Goal: Task Accomplishment & Management: Manage account settings

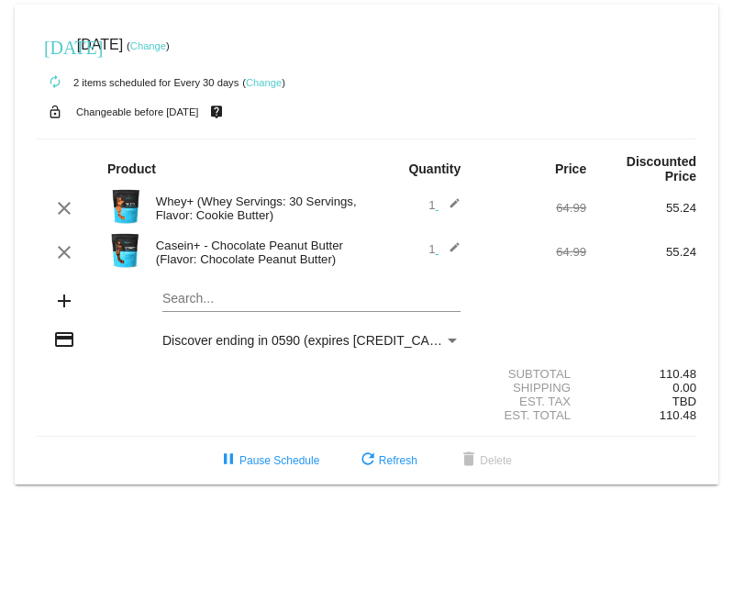
click at [260, 83] on link "Change" at bounding box center [264, 82] width 36 height 11
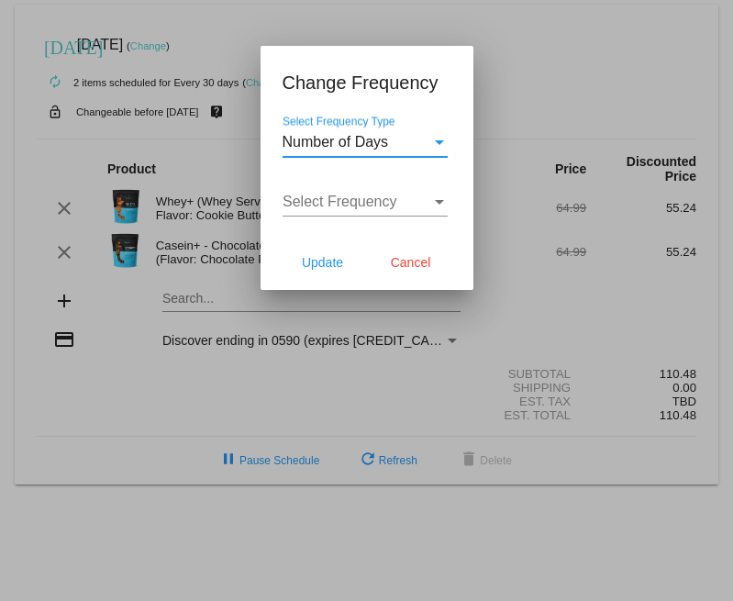
click at [372, 145] on span "Number of Days" at bounding box center [335, 142] width 106 height 16
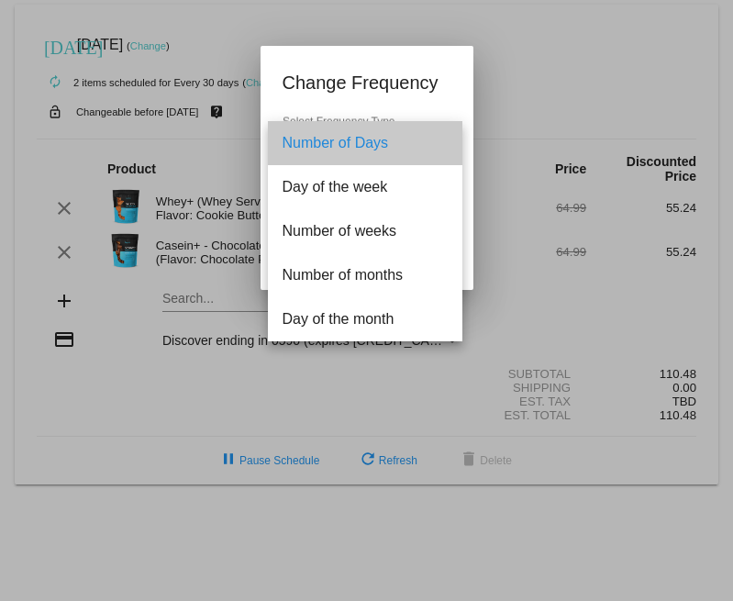
click at [372, 142] on span "Number of Days" at bounding box center [364, 143] width 165 height 44
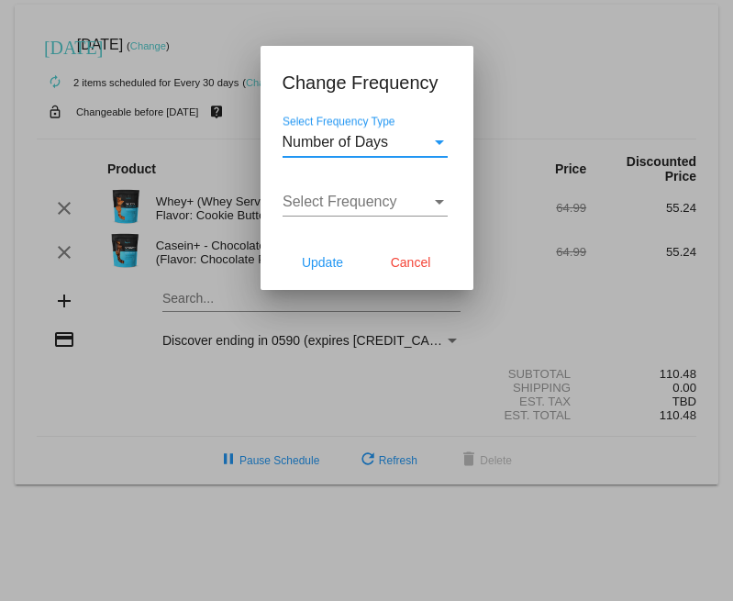
click at [378, 205] on span "Select Frequency" at bounding box center [339, 202] width 115 height 16
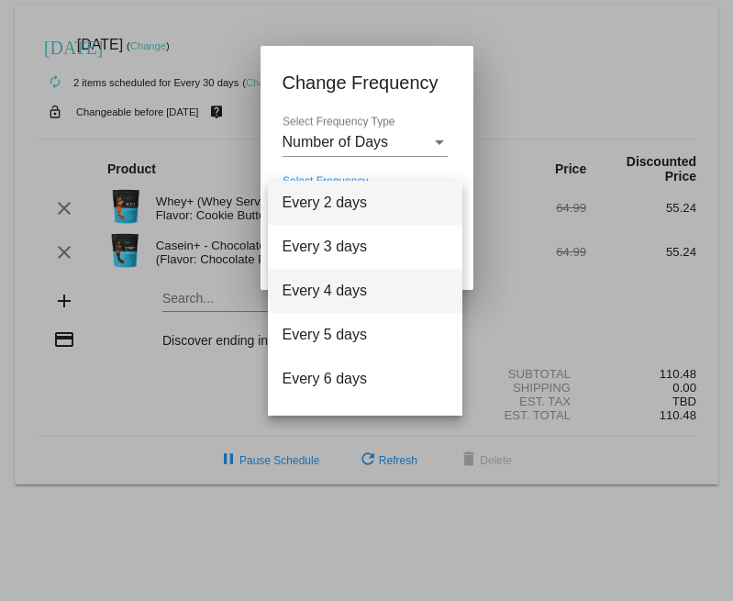
scroll to position [73, 0]
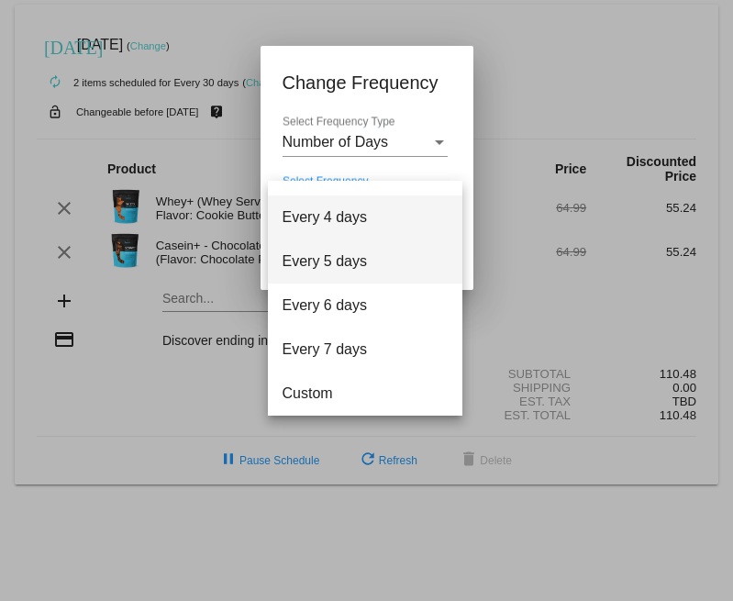
click at [389, 280] on span "Every 5 days" at bounding box center [364, 261] width 165 height 44
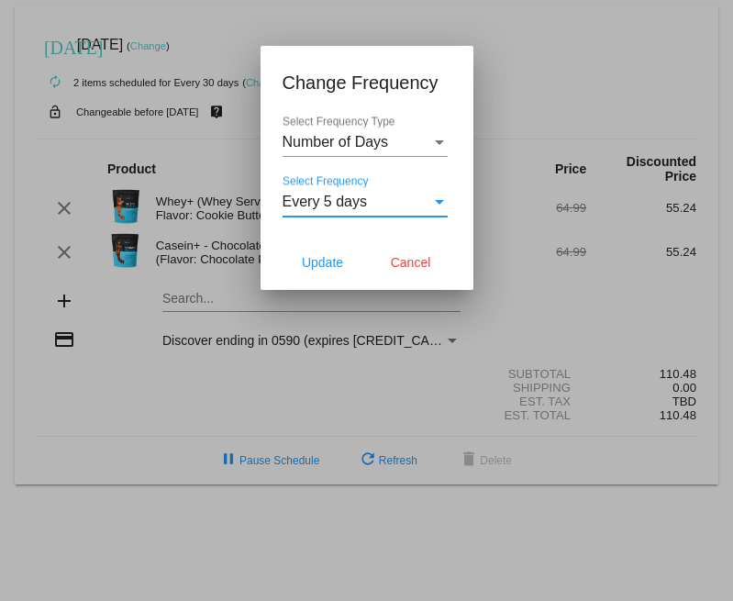
click at [401, 204] on div "Every 5 days" at bounding box center [356, 202] width 149 height 17
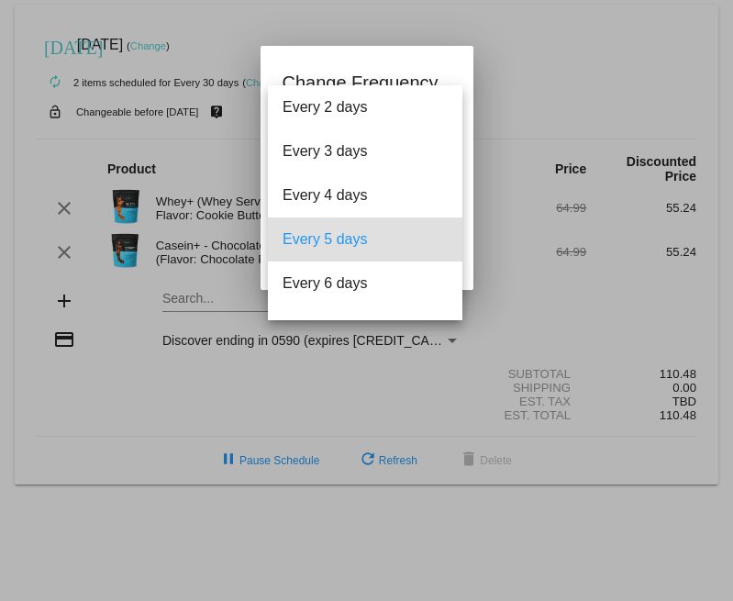
scroll to position [37, 0]
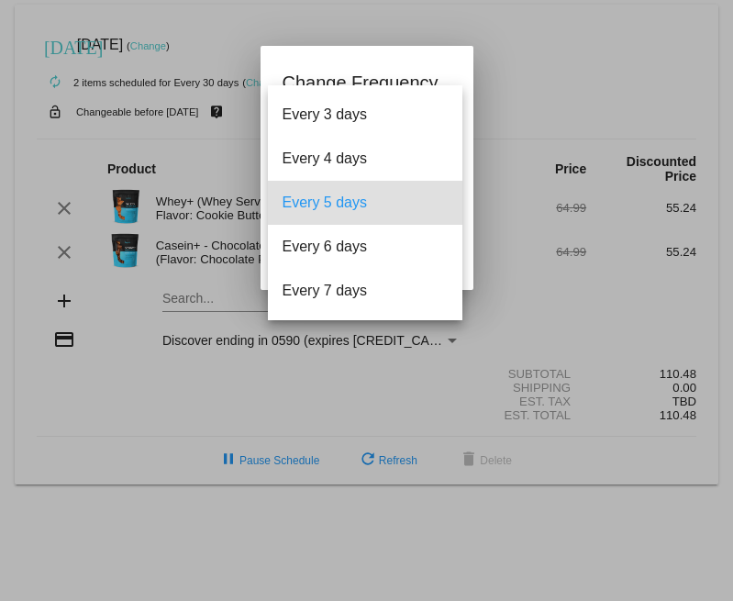
click at [489, 82] on div at bounding box center [366, 300] width 733 height 601
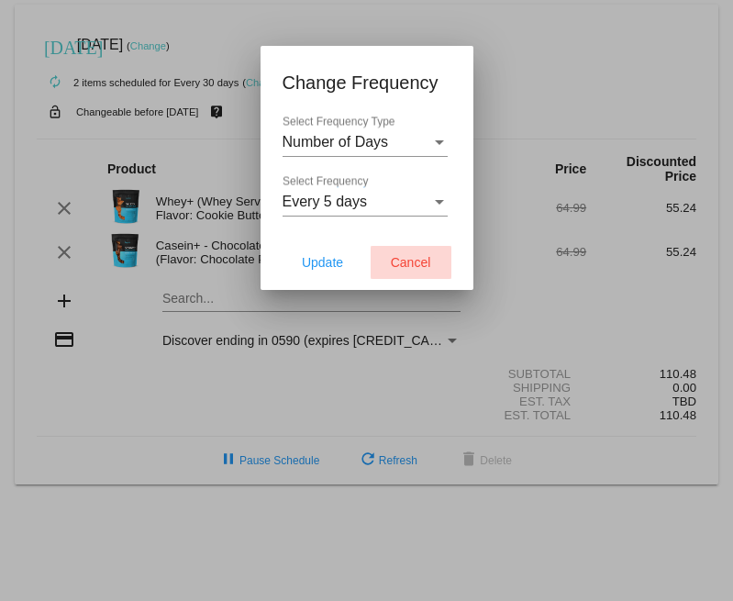
click at [407, 268] on span "Cancel" at bounding box center [411, 262] width 40 height 15
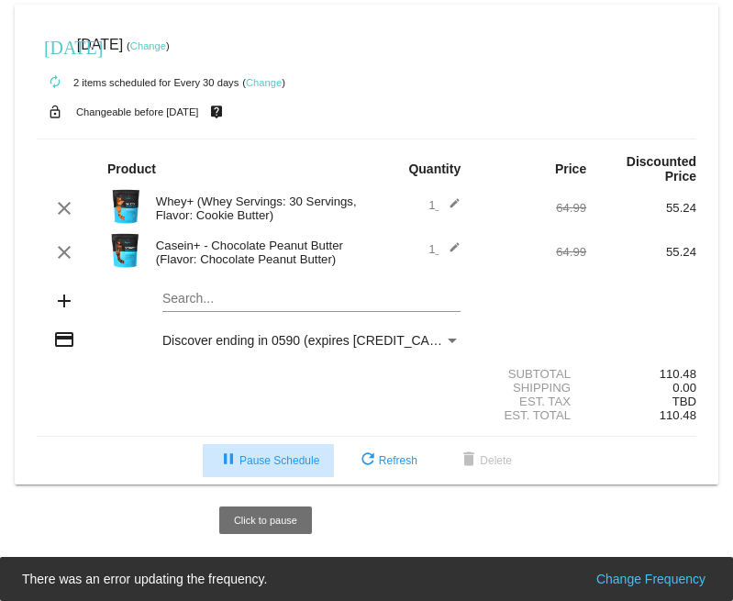
click at [304, 467] on span "pause Pause Schedule" at bounding box center [268, 460] width 102 height 13
